Goal: Task Accomplishment & Management: Use online tool/utility

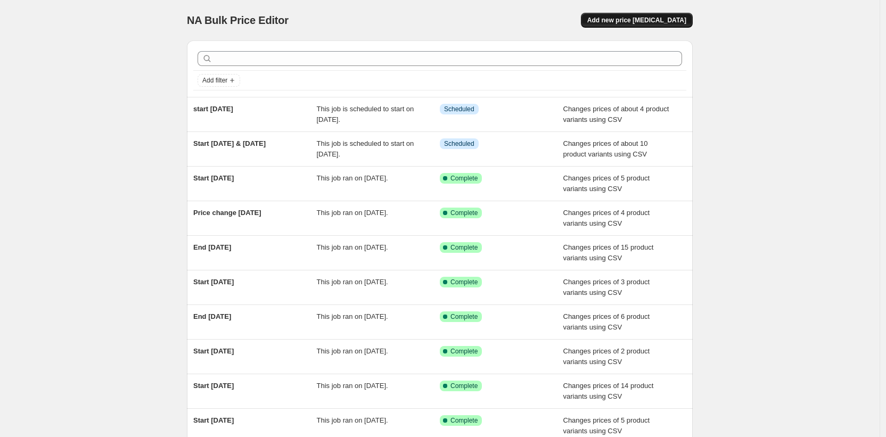
click at [643, 17] on span "Add new price [MEDICAL_DATA]" at bounding box center [636, 20] width 99 height 9
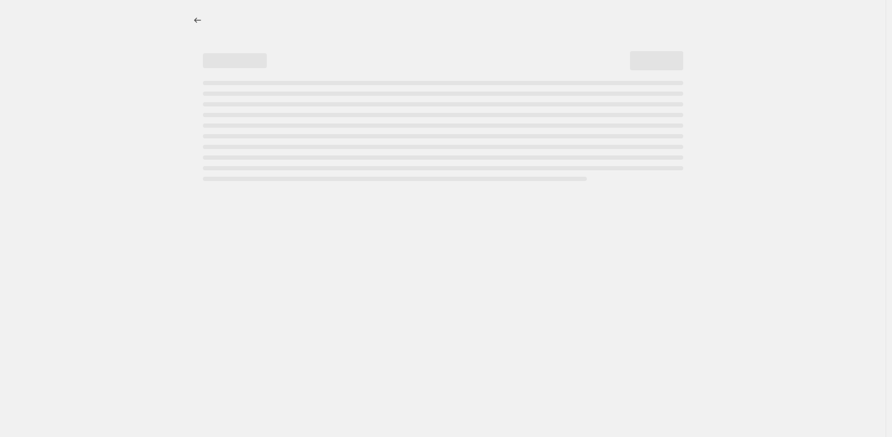
select select "percentage"
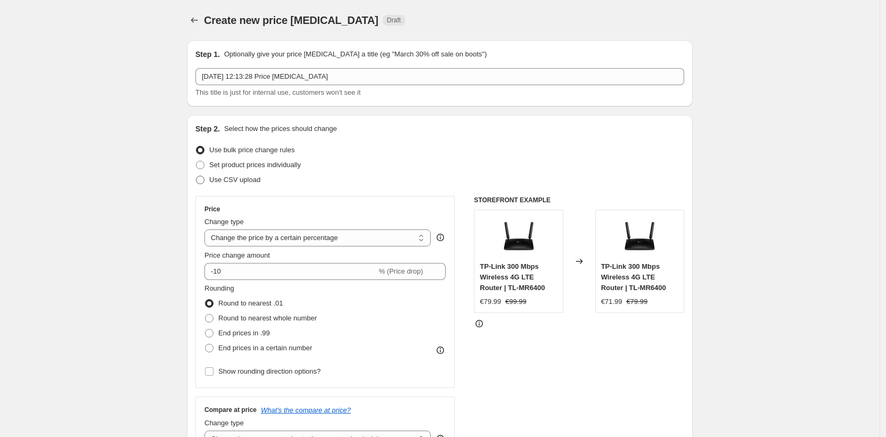
click at [219, 182] on span "Use CSV upload" at bounding box center [234, 180] width 51 height 8
click at [197, 176] on input "Use CSV upload" at bounding box center [196, 176] width 1 height 1
radio input "true"
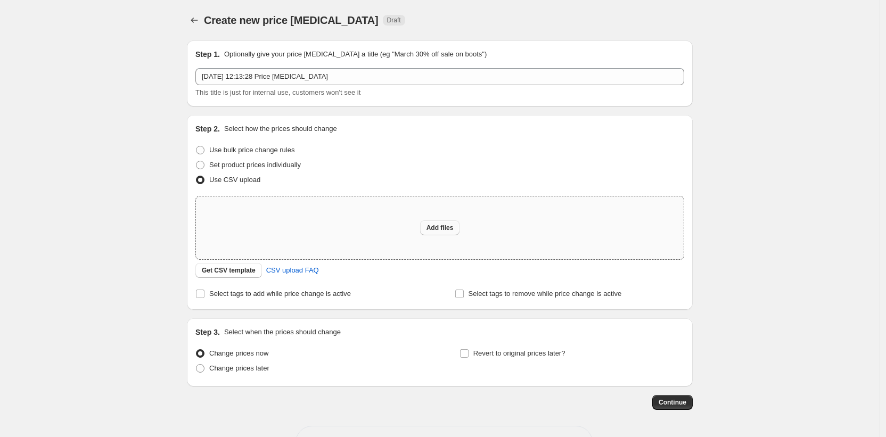
click at [450, 226] on span "Add files" at bounding box center [440, 228] width 27 height 9
type input "C:\fakepath\end-12-13th-oct.csv"
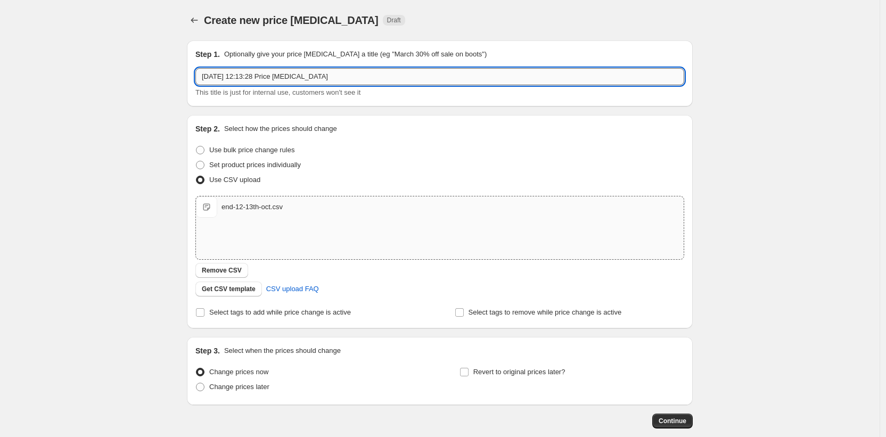
click at [298, 75] on input "8 Oct 2025, 12:13:28 Price change job" at bounding box center [439, 76] width 489 height 17
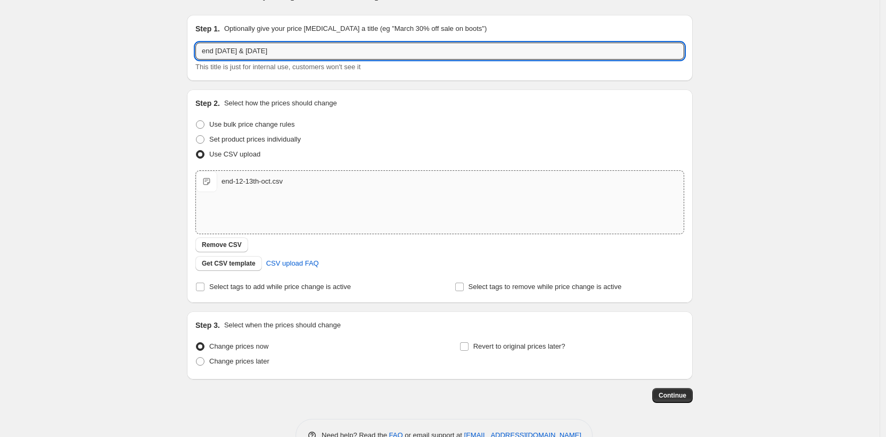
scroll to position [56, 0]
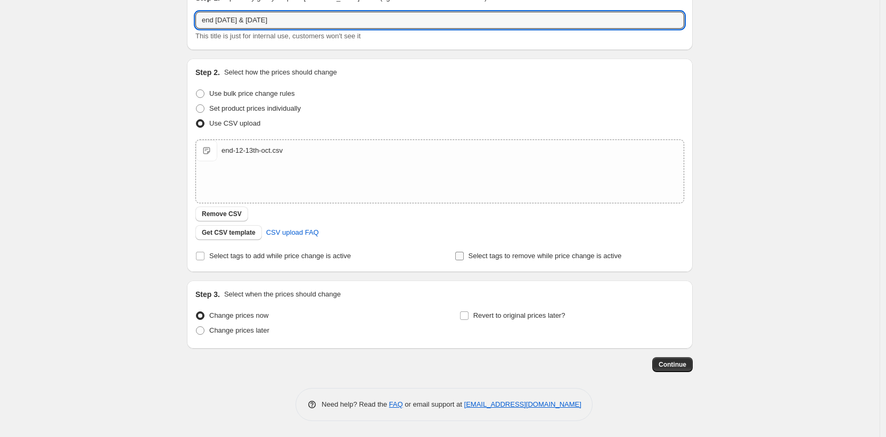
type input "end [DATE] & [DATE]"
click at [462, 258] on input "Select tags to remove while price change is active" at bounding box center [459, 256] width 9 height 9
checkbox input "true"
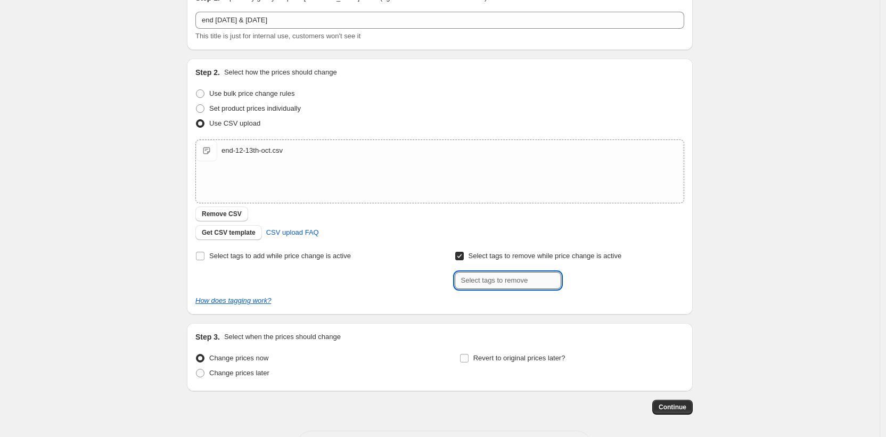
click at [487, 283] on input "text" at bounding box center [508, 280] width 107 height 17
type input "sale"
click at [588, 282] on span "sale" at bounding box center [590, 279] width 12 height 7
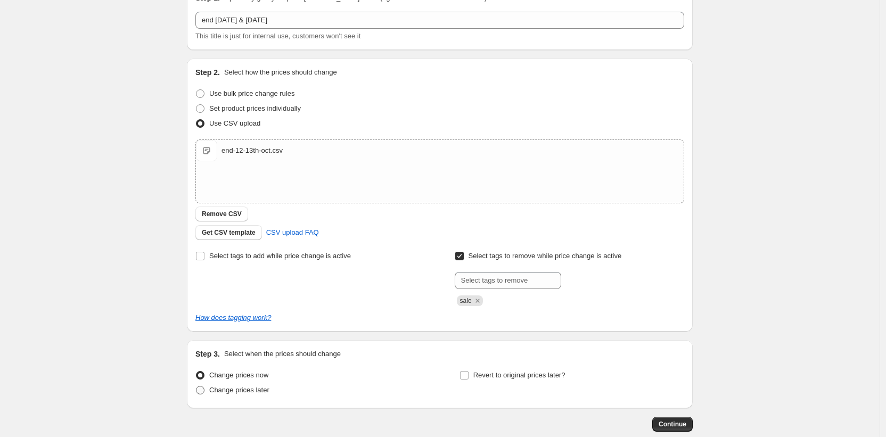
click at [235, 393] on span "Change prices later" at bounding box center [239, 390] width 60 height 8
click at [197, 387] on input "Change prices later" at bounding box center [196, 386] width 1 height 1
radio input "true"
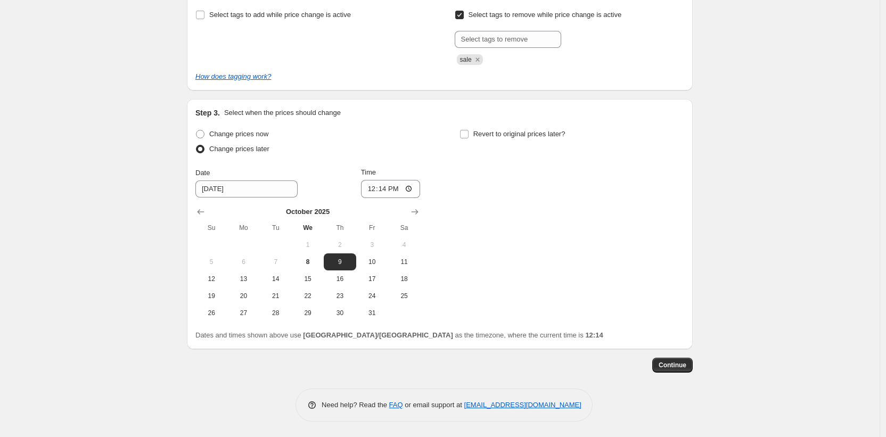
scroll to position [298, 0]
click at [409, 280] on span "18" at bounding box center [404, 278] width 23 height 9
type input "10/18/2025"
click at [385, 192] on input "12:14" at bounding box center [391, 188] width 60 height 18
type input "03:00"
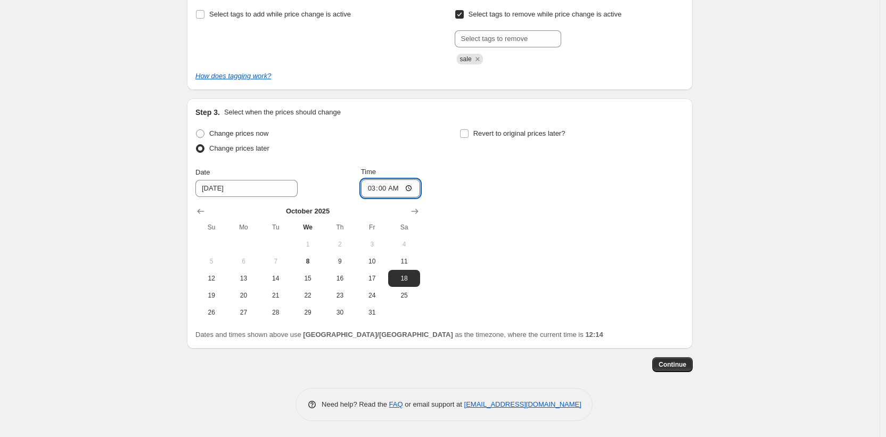
click at [386, 192] on input "03:00" at bounding box center [391, 188] width 60 height 18
click at [679, 365] on span "Continue" at bounding box center [673, 365] width 28 height 9
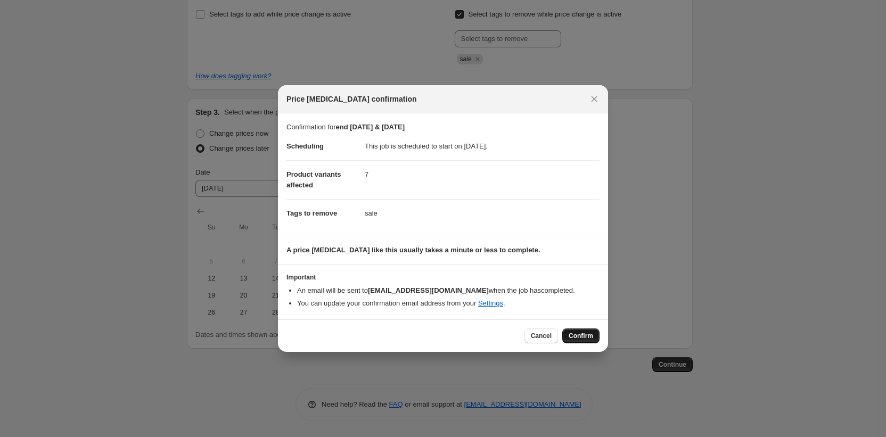
click at [584, 339] on span "Confirm" at bounding box center [581, 336] width 25 height 9
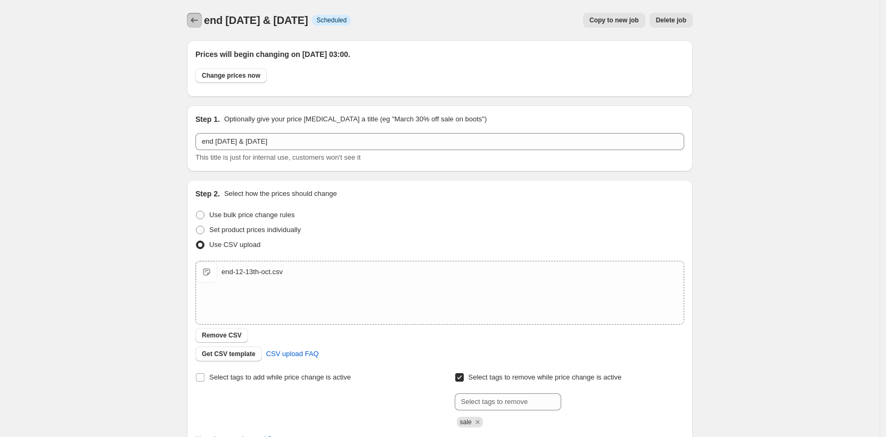
click at [194, 21] on icon "Price change jobs" at bounding box center [194, 20] width 11 height 11
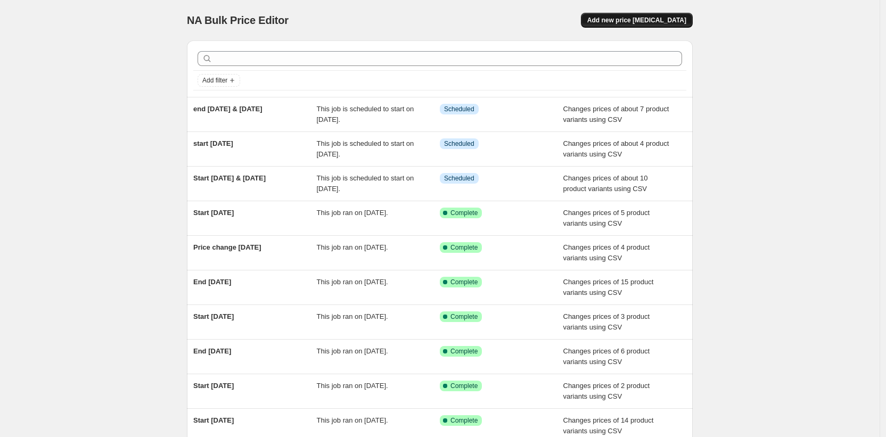
click at [673, 20] on span "Add new price [MEDICAL_DATA]" at bounding box center [636, 20] width 99 height 9
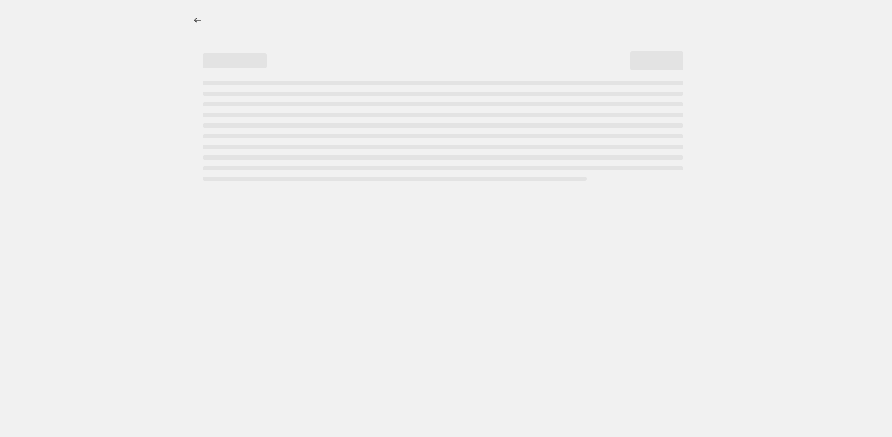
select select "percentage"
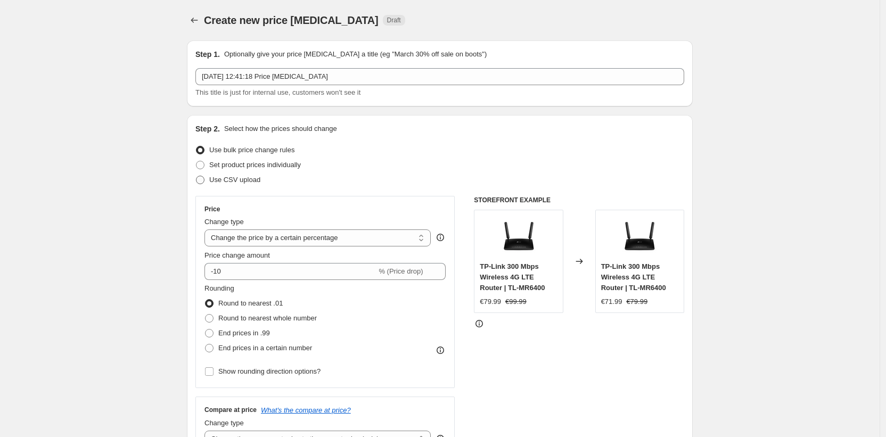
click at [220, 181] on span "Use CSV upload" at bounding box center [234, 180] width 51 height 8
click at [197, 176] on input "Use CSV upload" at bounding box center [196, 176] width 1 height 1
radio input "true"
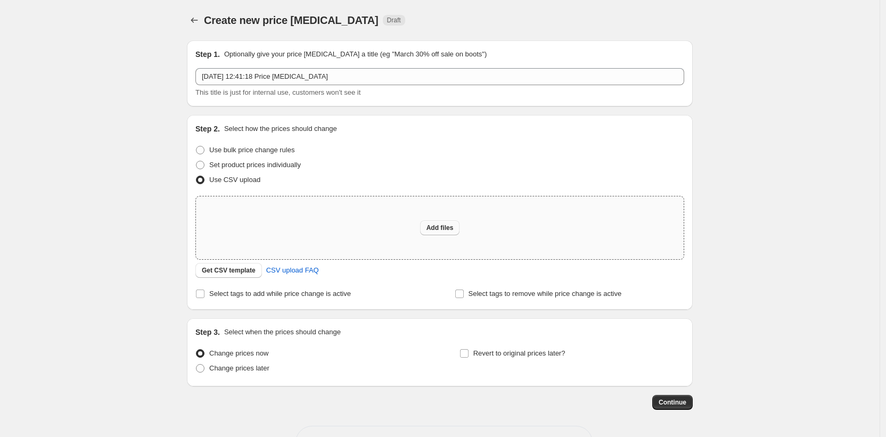
click at [448, 224] on span "Add files" at bounding box center [440, 228] width 27 height 9
type input "C:\fakepath\end-19th-oct.csv"
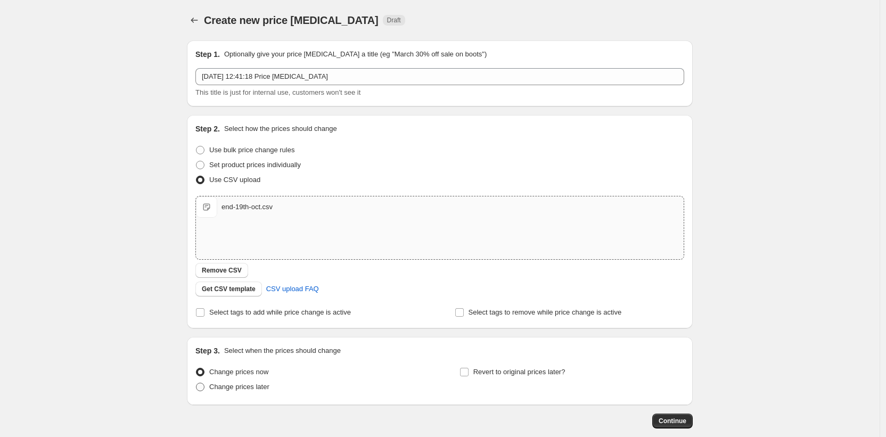
click at [239, 389] on span "Change prices later" at bounding box center [239, 387] width 60 height 8
click at [197, 383] on input "Change prices later" at bounding box center [196, 383] width 1 height 1
radio input "true"
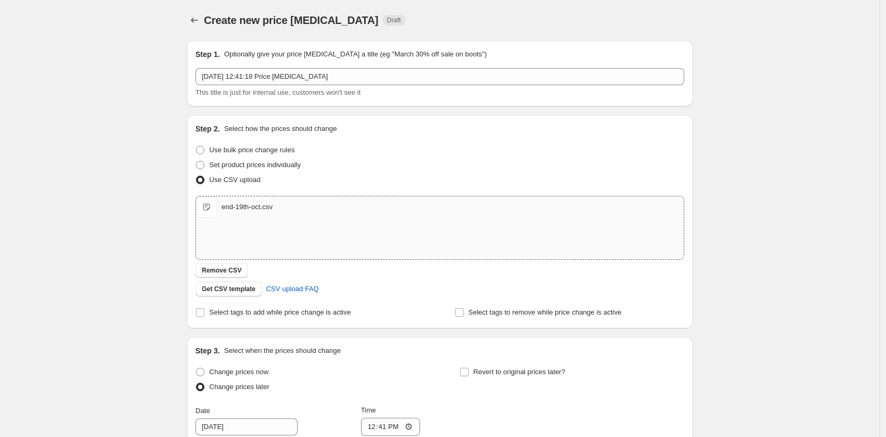
scroll to position [239, 0]
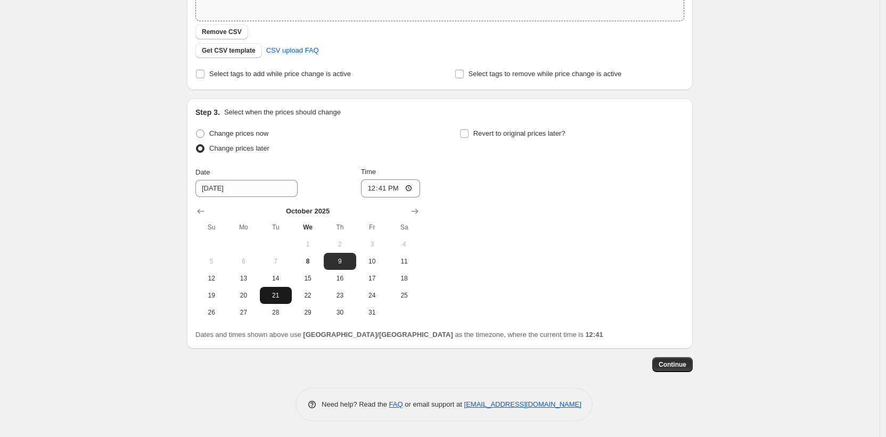
click at [276, 299] on span "21" at bounding box center [275, 295] width 23 height 9
type input "[DATE]"
click at [378, 187] on input "12:41" at bounding box center [391, 188] width 60 height 18
type input "03:00"
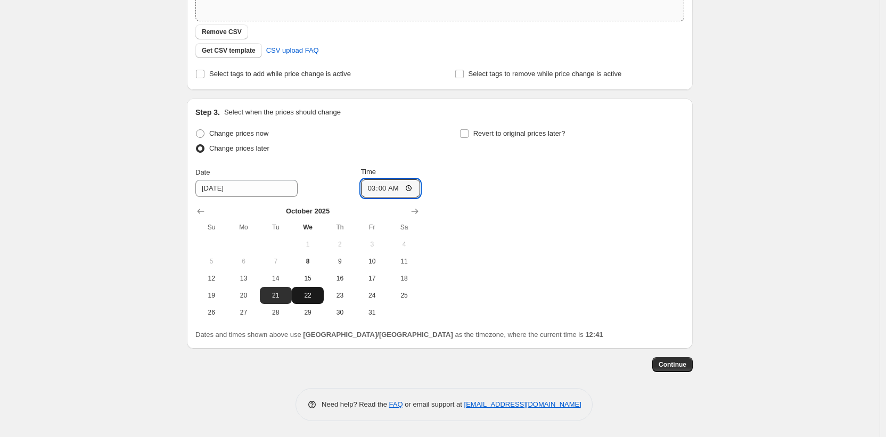
click at [309, 298] on span "22" at bounding box center [307, 295] width 23 height 9
type input "[DATE]"
click at [681, 364] on span "Continue" at bounding box center [673, 365] width 28 height 9
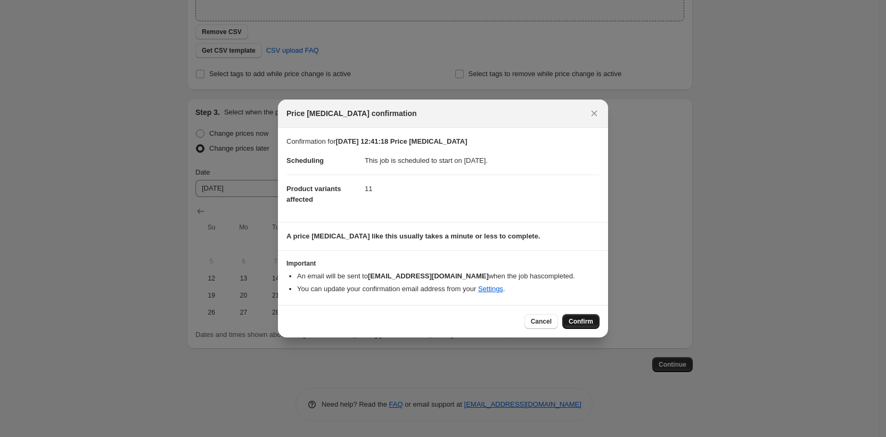
click at [576, 323] on span "Confirm" at bounding box center [581, 321] width 25 height 9
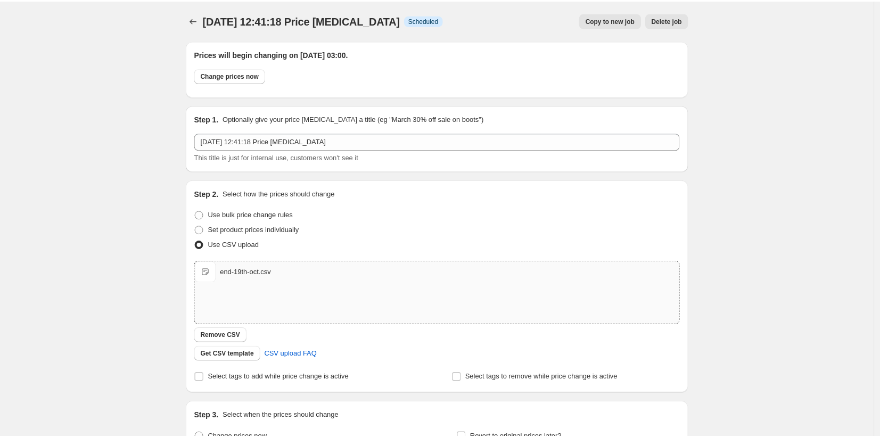
scroll to position [239, 0]
